Goal: Task Accomplishment & Management: Manage account settings

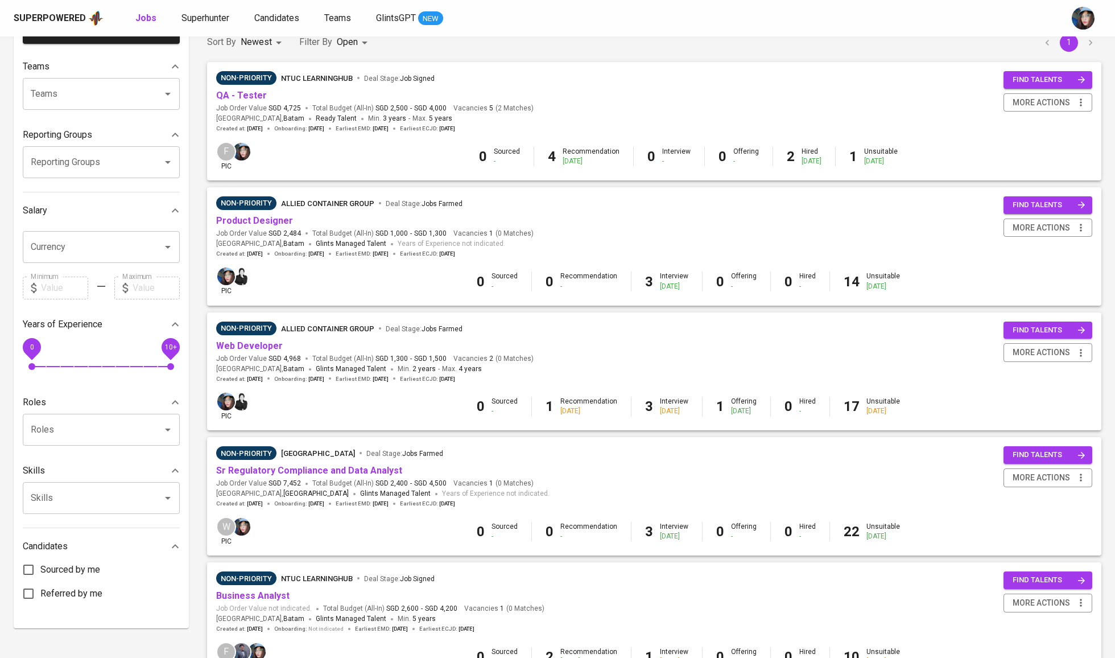
scroll to position [107, 0]
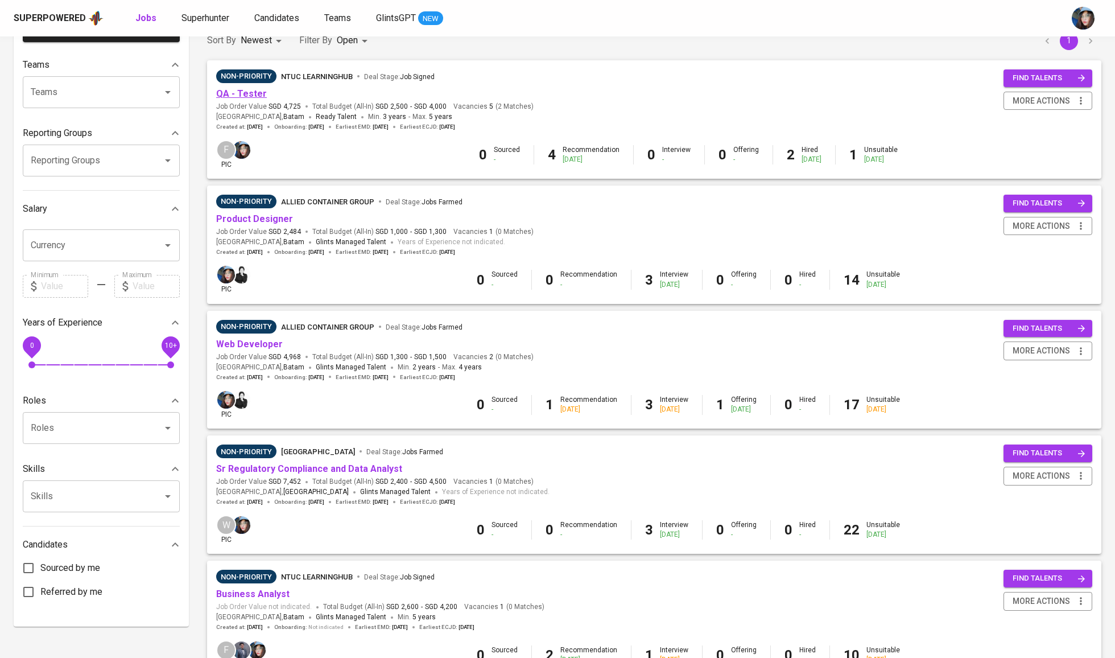
click at [254, 94] on link "QA - Tester" at bounding box center [241, 93] width 51 height 11
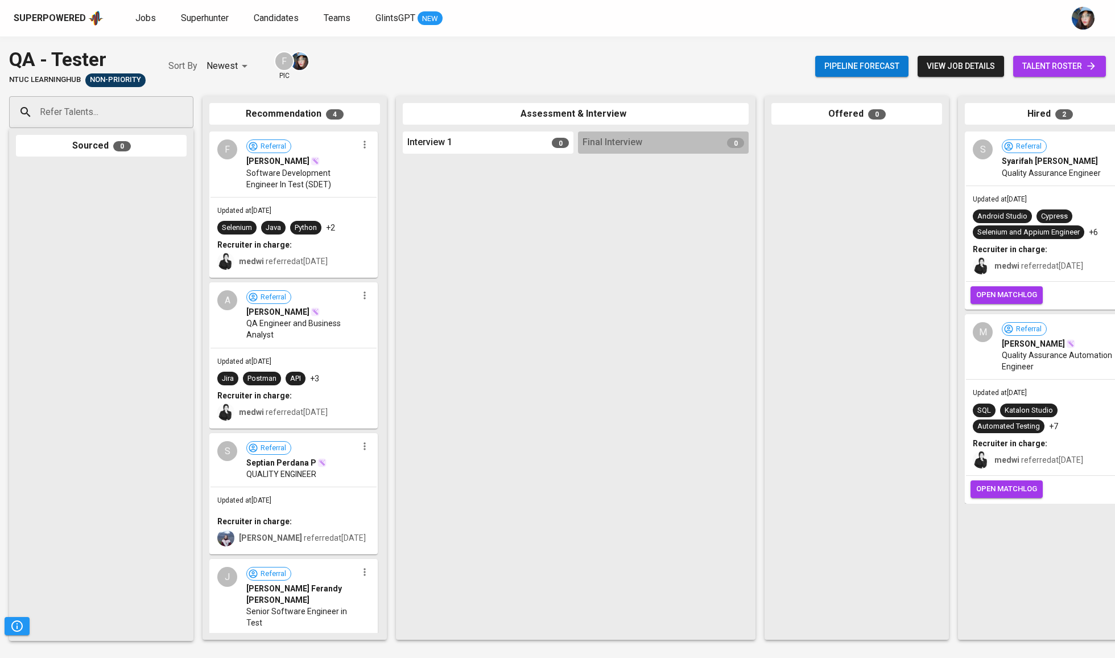
click at [1069, 69] on span "talent roster" at bounding box center [1060, 66] width 75 height 14
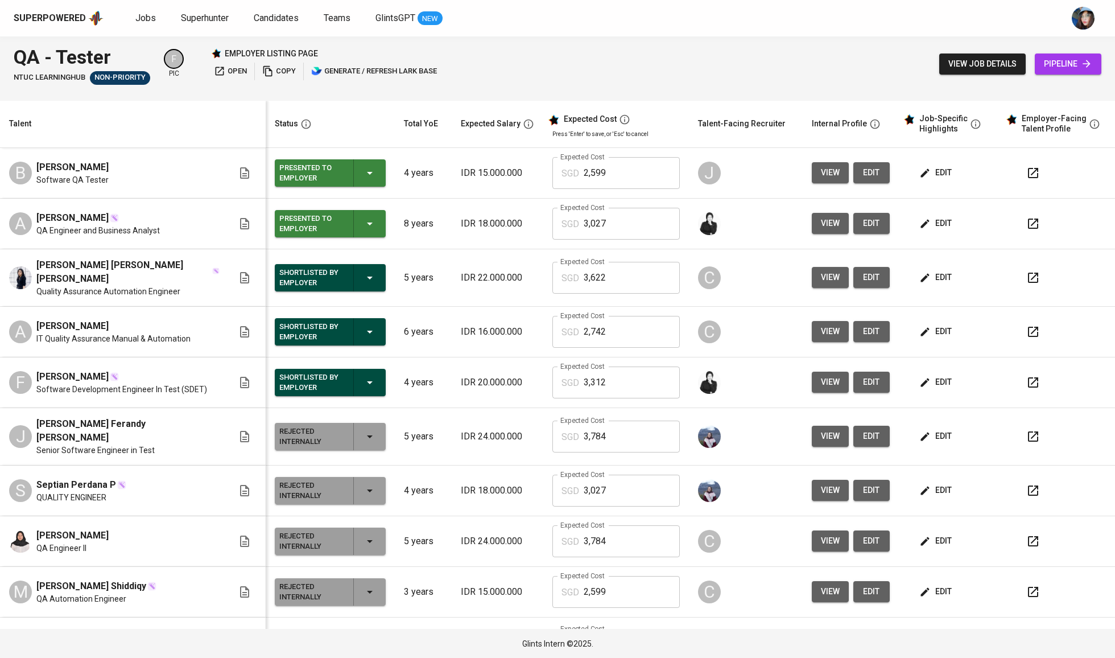
click at [363, 179] on icon "button" at bounding box center [370, 173] width 14 height 14
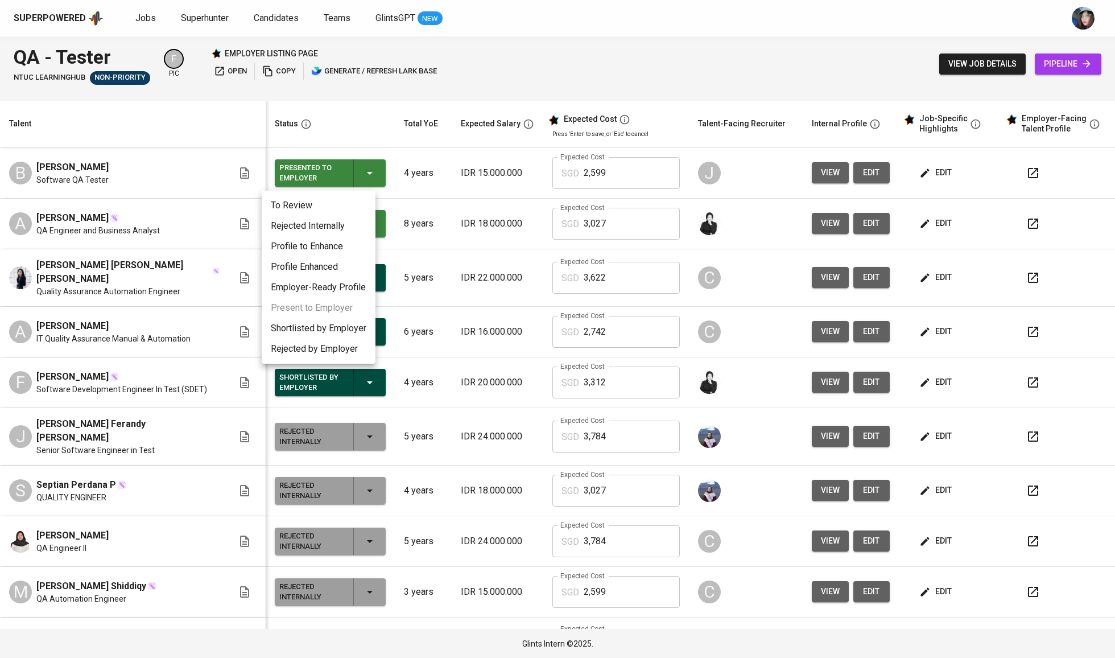
click at [347, 324] on li "Shortlisted by Employer" at bounding box center [319, 328] width 114 height 20
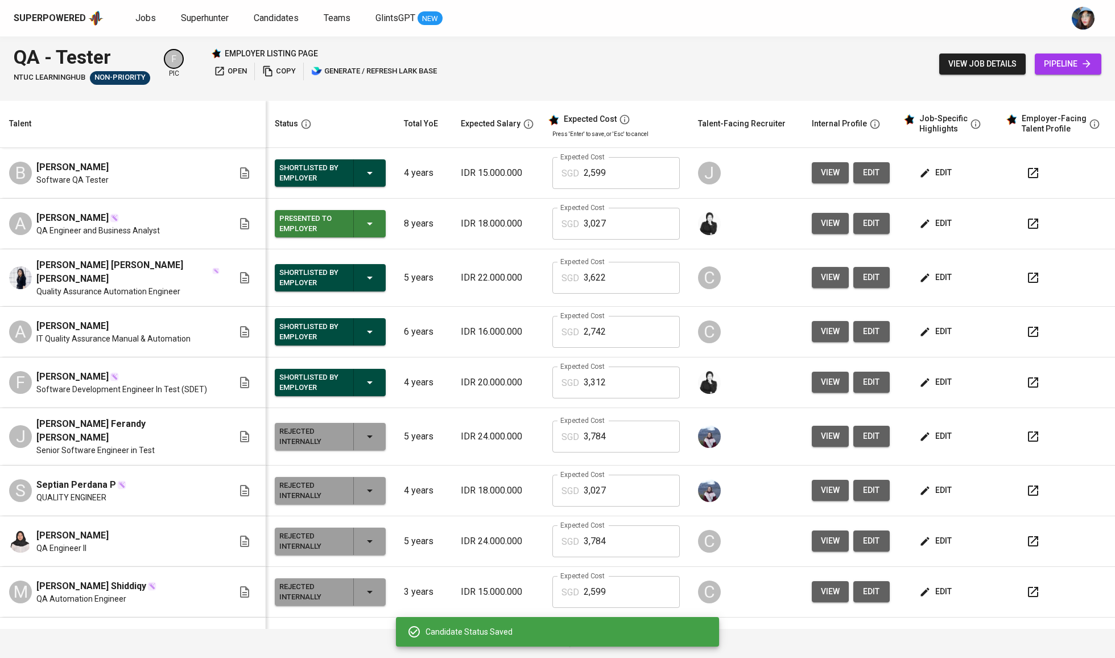
click at [363, 221] on icon "button" at bounding box center [370, 224] width 14 height 14
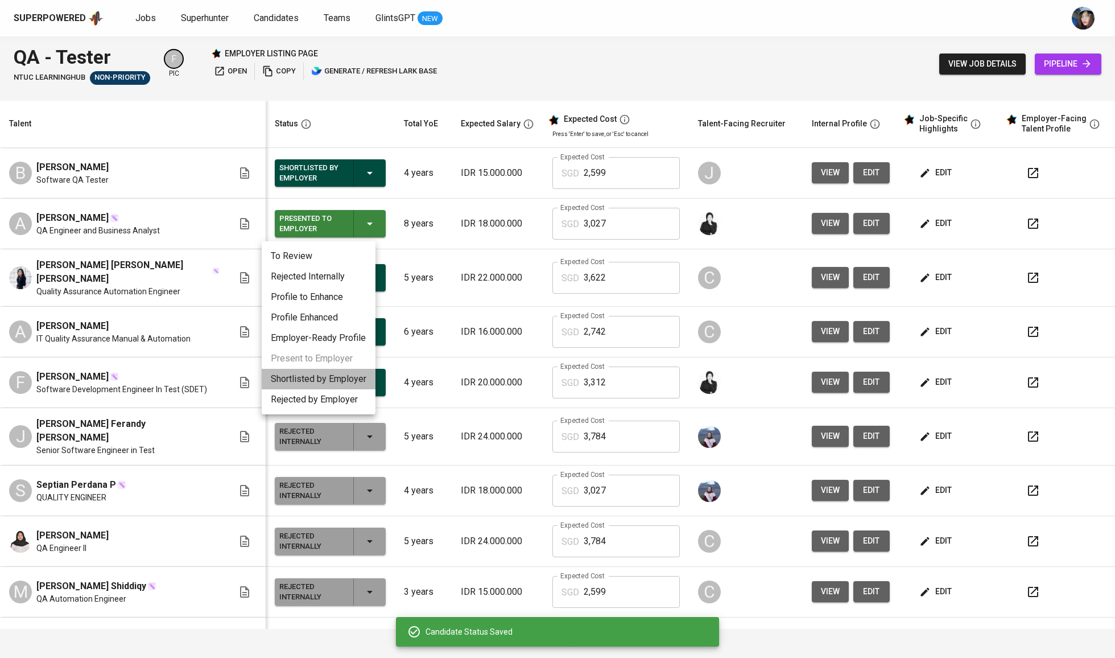
click at [346, 374] on li "Shortlisted by Employer" at bounding box center [319, 379] width 114 height 20
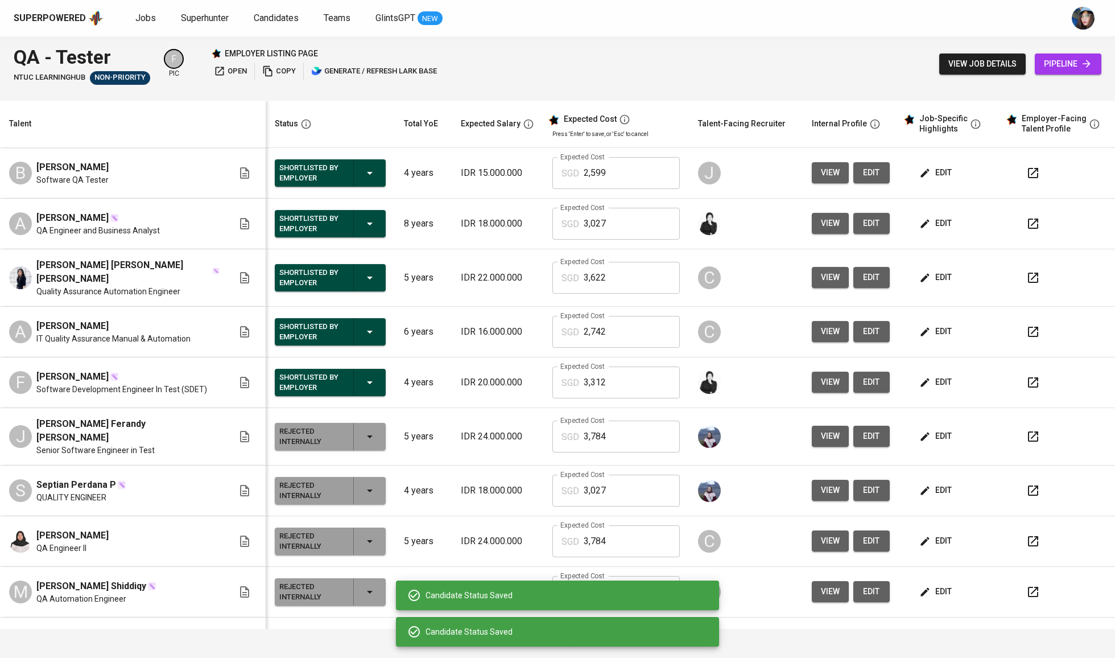
click at [925, 176] on span "edit" at bounding box center [937, 173] width 30 height 14
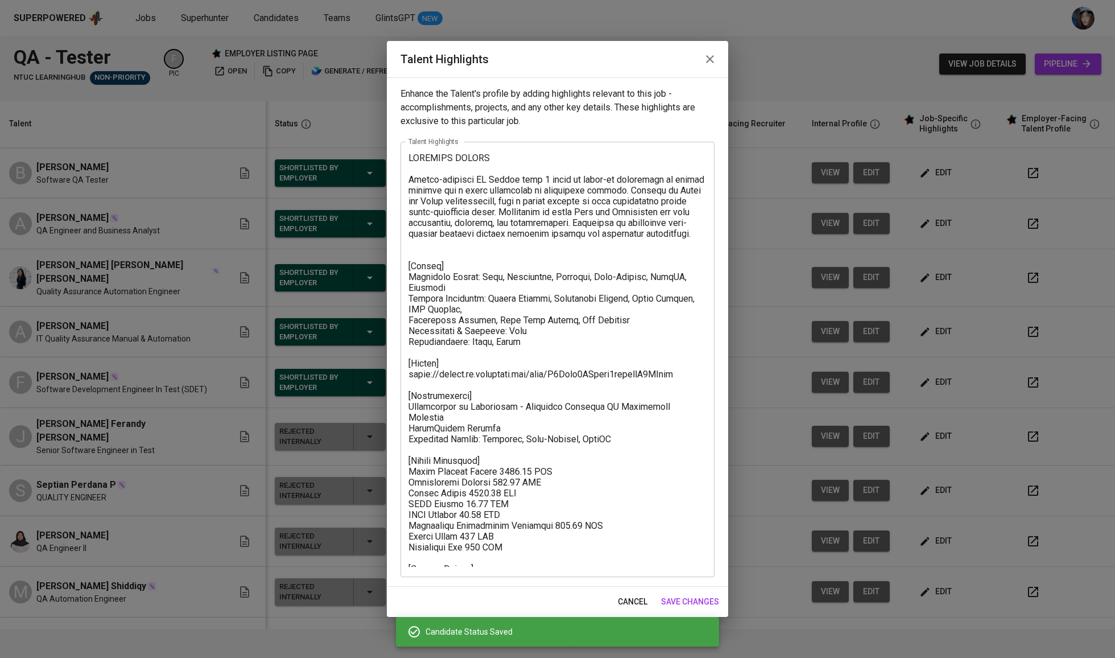
click at [488, 372] on textarea at bounding box center [558, 360] width 298 height 414
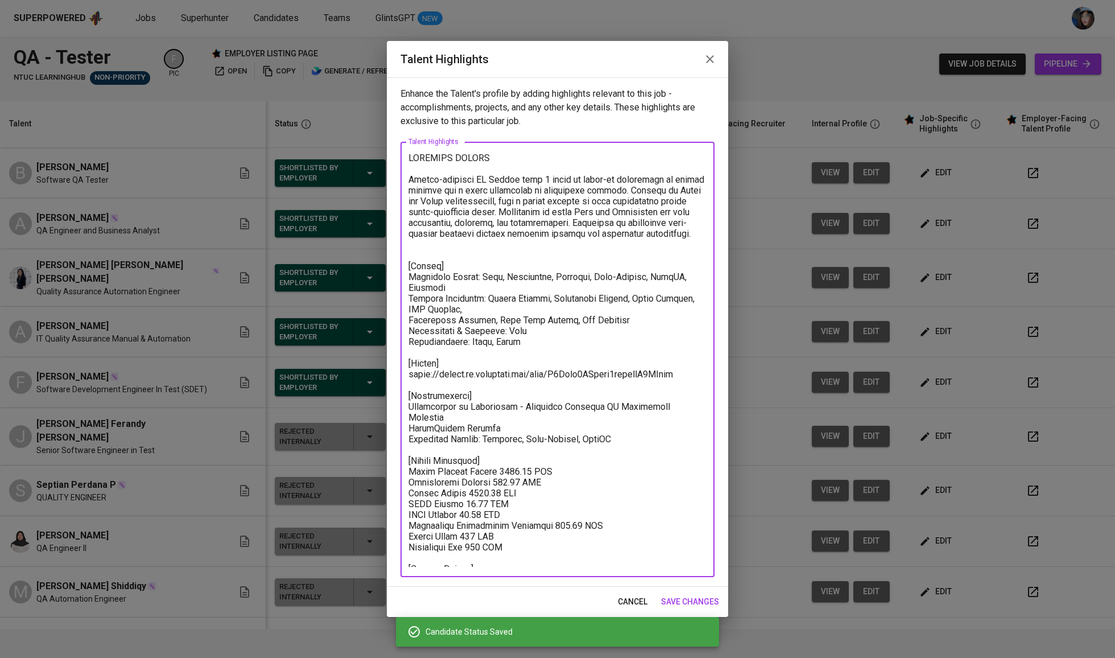
click at [488, 372] on textarea at bounding box center [558, 360] width 298 height 414
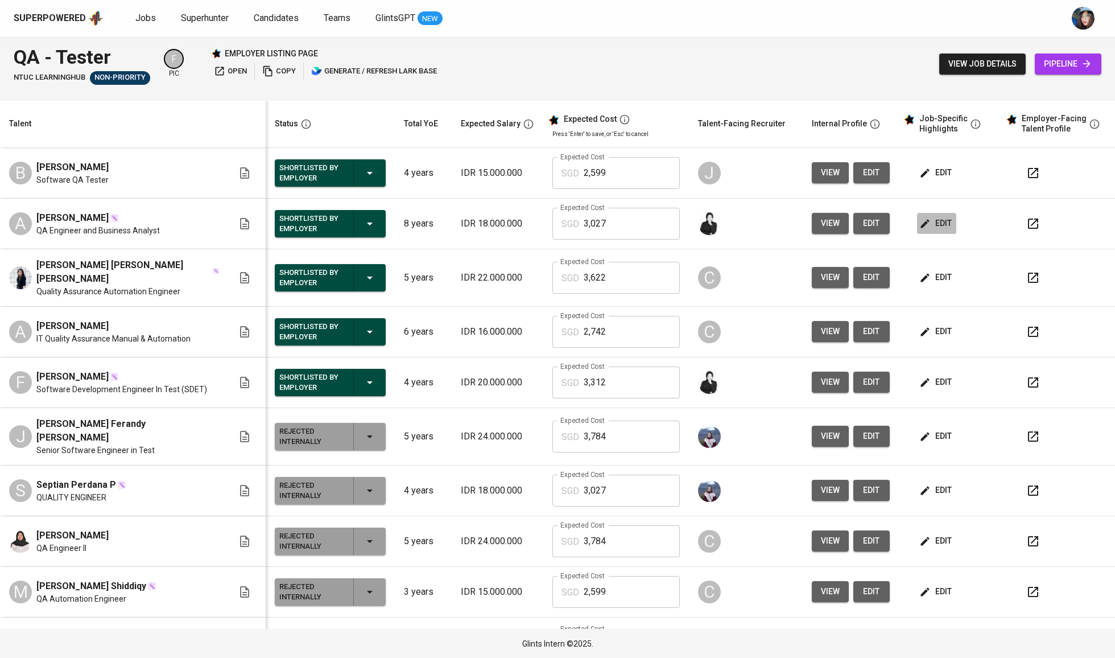
click at [922, 221] on icon "button" at bounding box center [925, 223] width 11 height 11
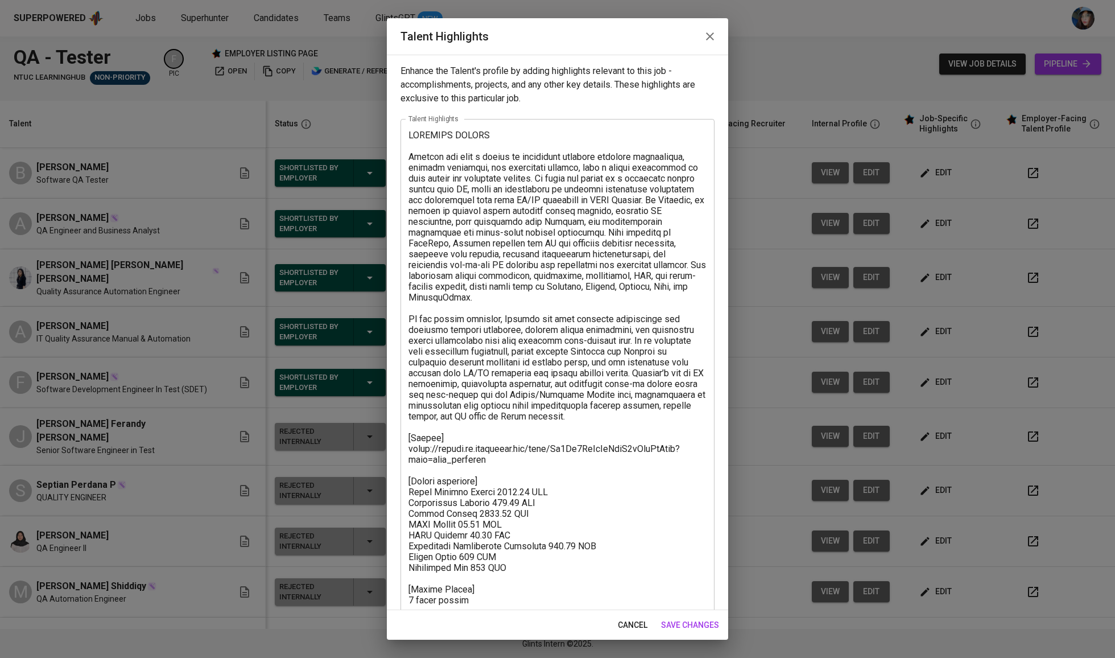
click at [504, 444] on textarea at bounding box center [558, 385] width 298 height 510
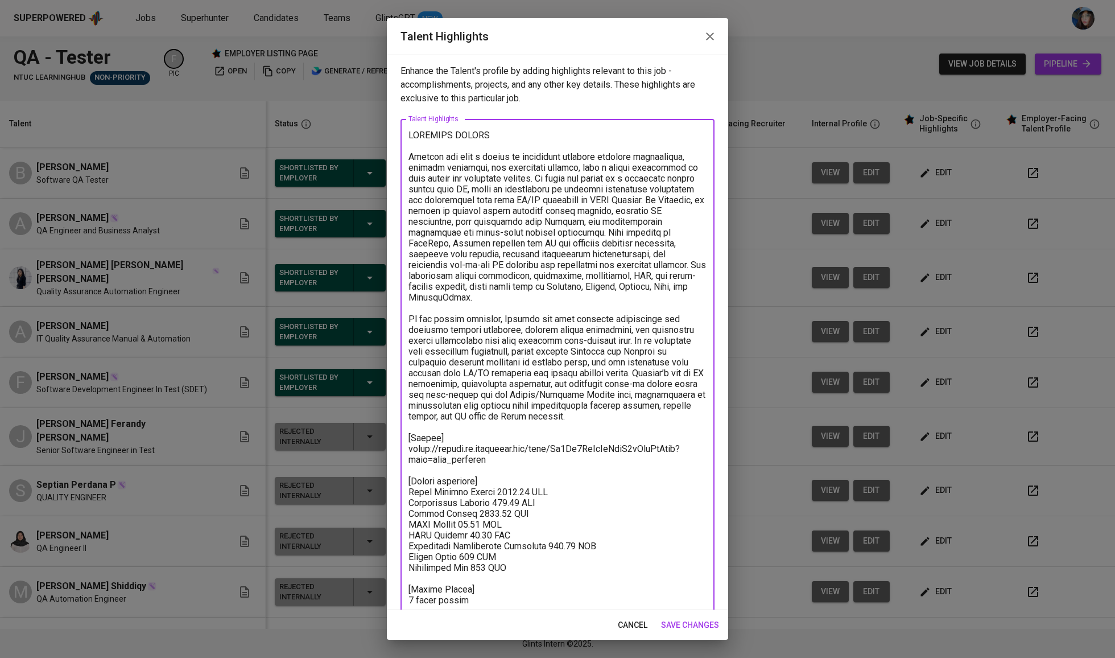
click at [504, 444] on textarea at bounding box center [558, 385] width 298 height 510
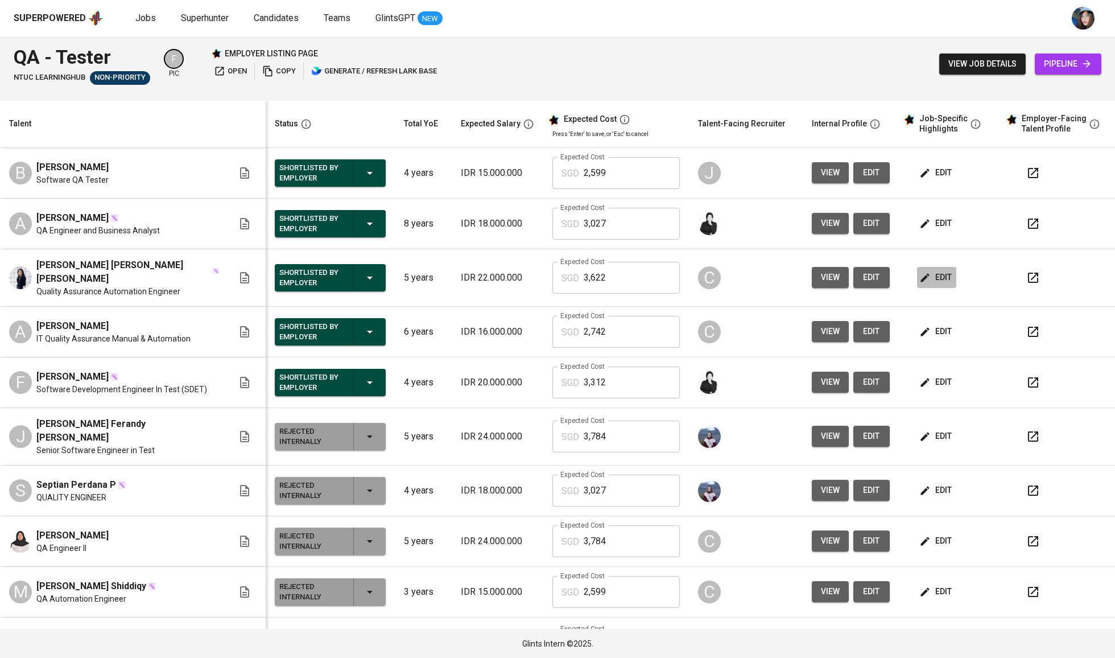
click at [932, 281] on span "edit" at bounding box center [937, 277] width 30 height 14
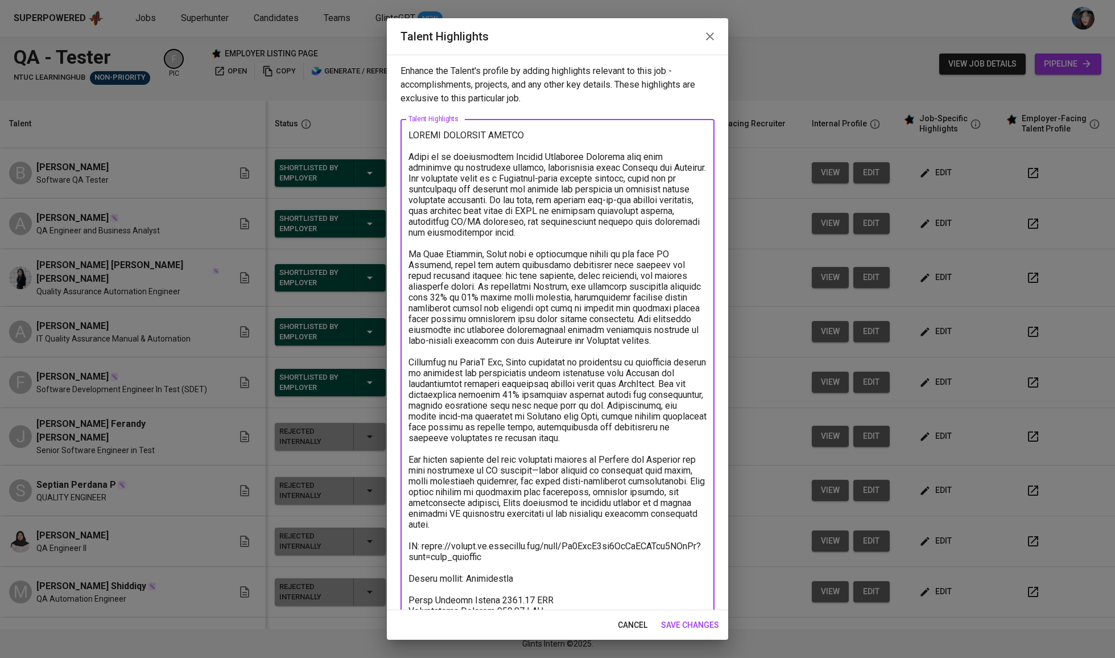
click at [480, 563] on textarea at bounding box center [558, 417] width 298 height 574
click at [497, 567] on textarea at bounding box center [558, 417] width 298 height 574
drag, startPoint x: 522, startPoint y: 570, endPoint x: 374, endPoint y: 561, distance: 148.3
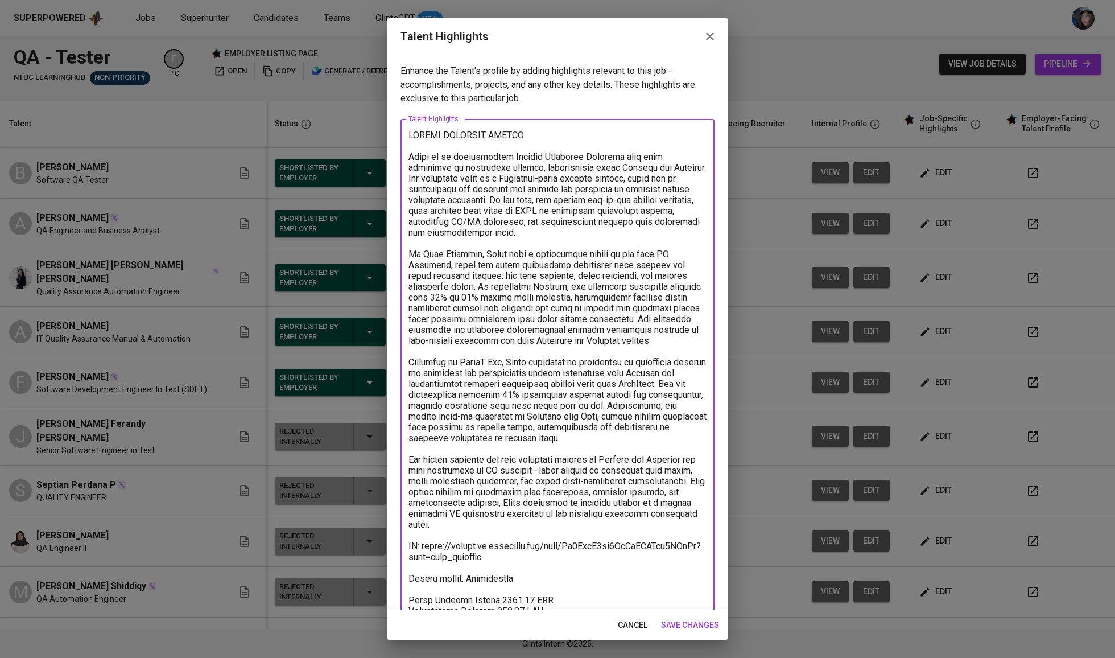
click at [374, 561] on div "Talent Highlights Enhance the Talent's profile by adding highlights relevant to…" at bounding box center [557, 329] width 1115 height 658
